Goal: Find specific page/section: Find specific page/section

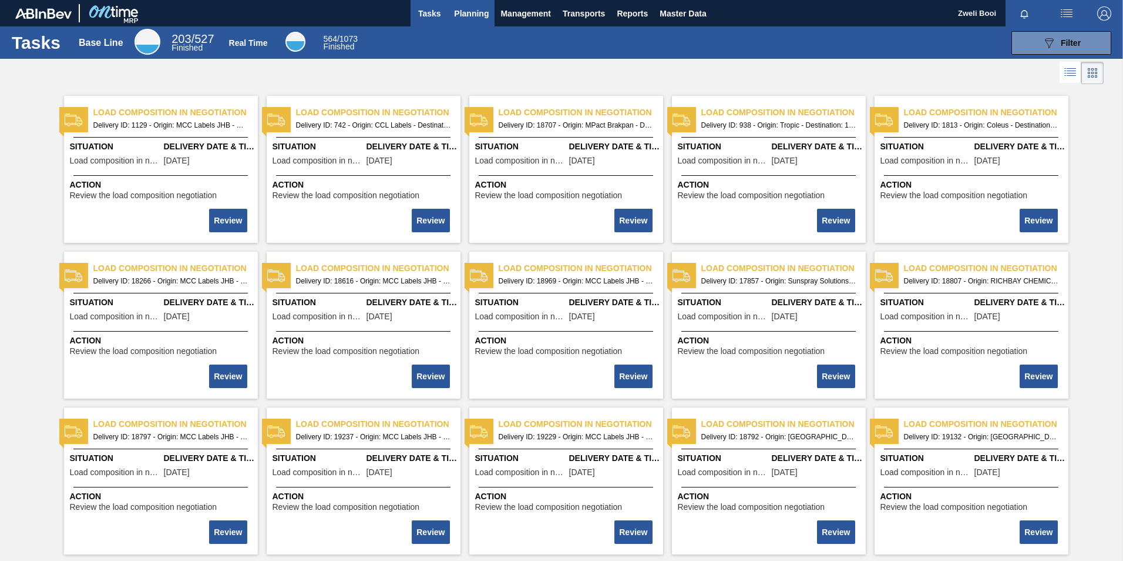
click at [468, 10] on span "Planning" at bounding box center [471, 13] width 35 height 14
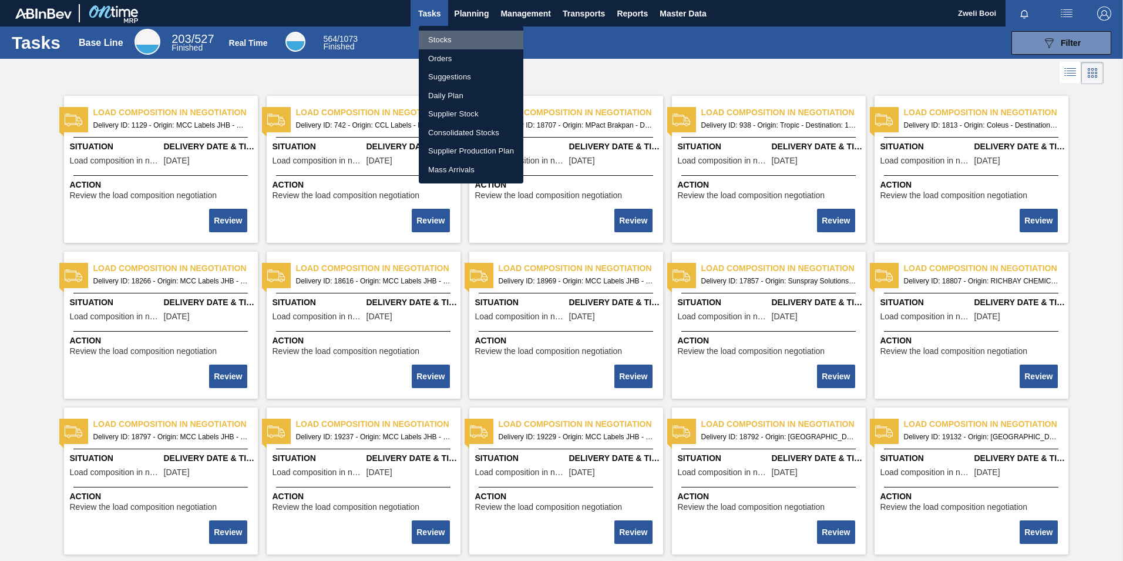
click at [456, 41] on li "Stocks" at bounding box center [471, 40] width 105 height 19
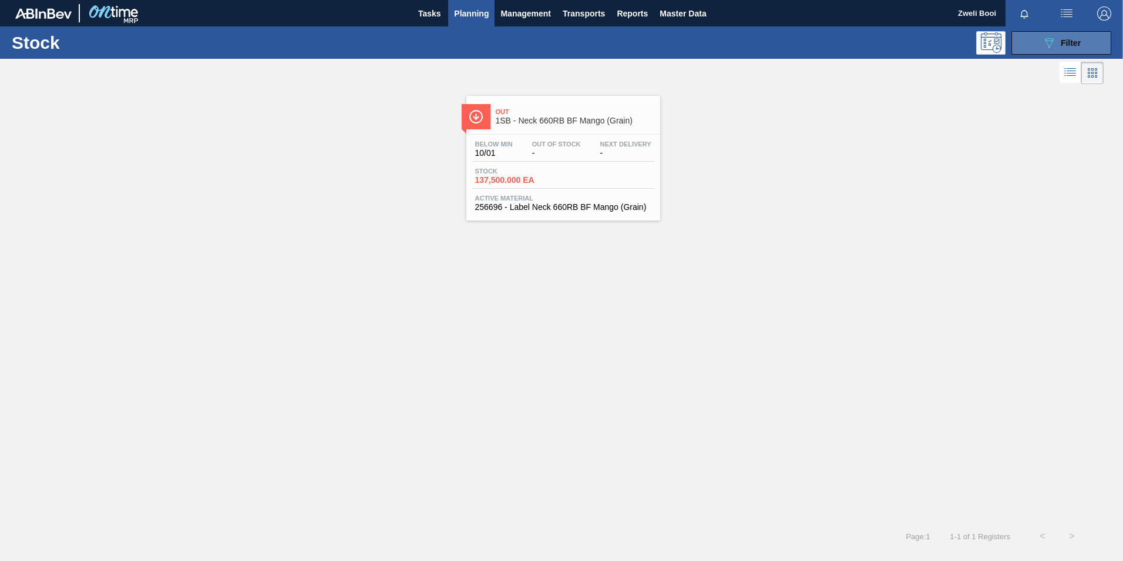
click at [1062, 44] on span "Filter" at bounding box center [1071, 42] width 20 height 9
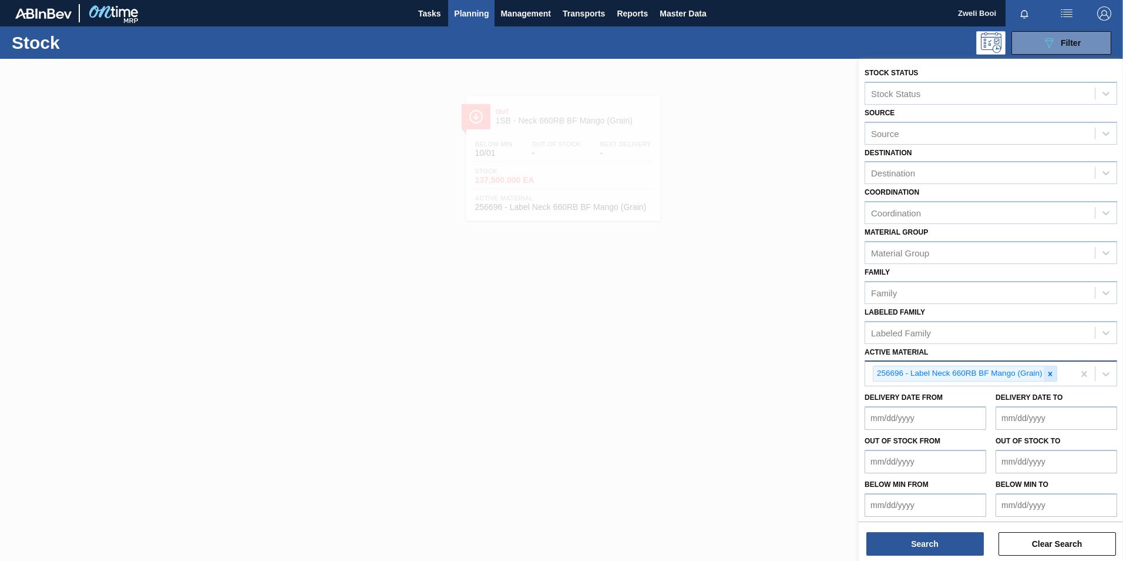
click at [1052, 373] on icon at bounding box center [1050, 374] width 8 height 8
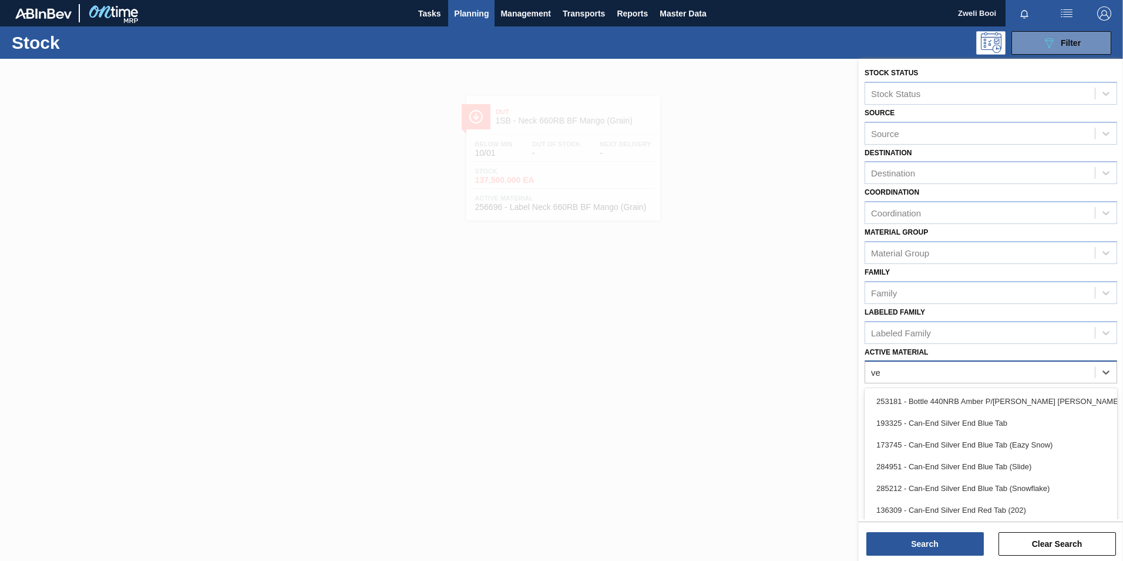
type Material "vel"
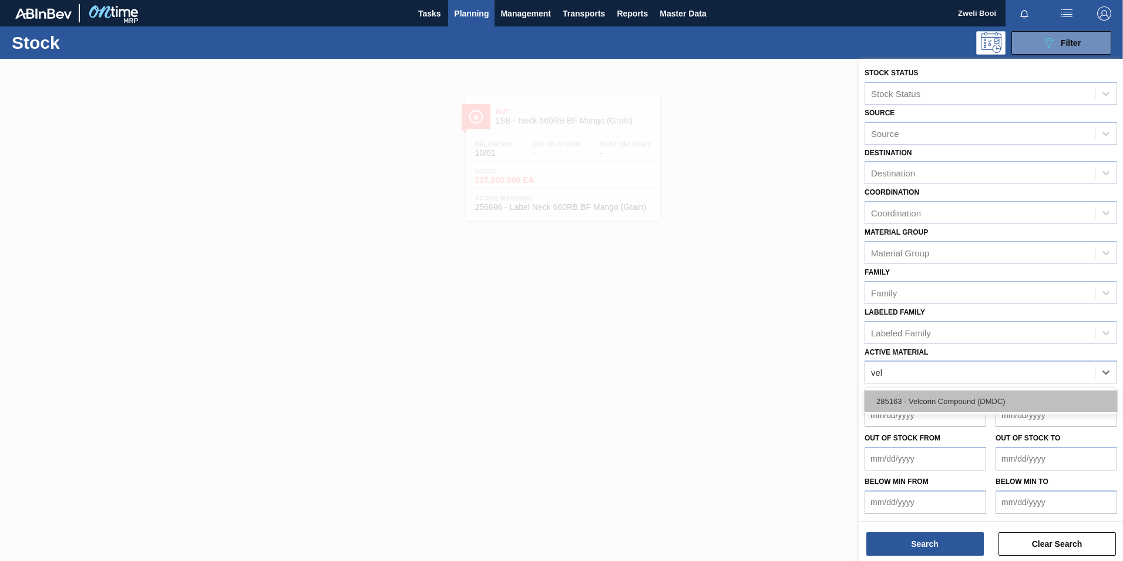
click at [947, 402] on div "285163 - Velcorin Compound (DMDC)" at bounding box center [991, 401] width 253 height 22
